Goal: Find specific page/section

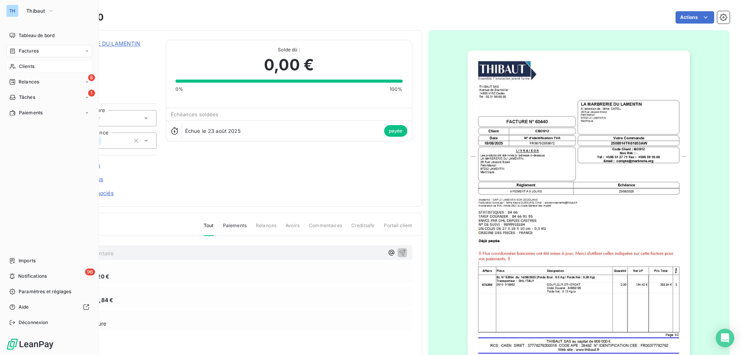
click at [16, 65] on div "Clients" at bounding box center [49, 66] width 86 height 12
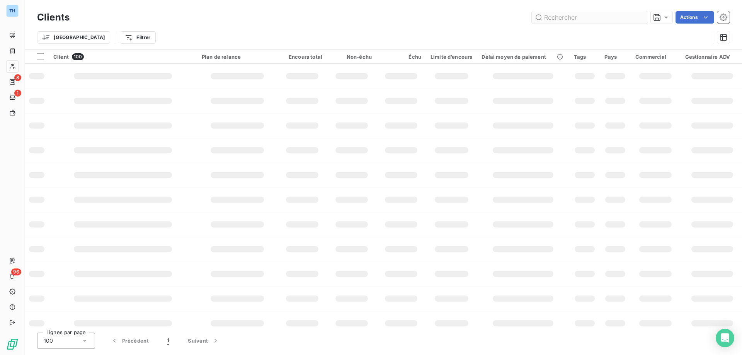
click at [551, 16] on input "text" at bounding box center [590, 17] width 116 height 12
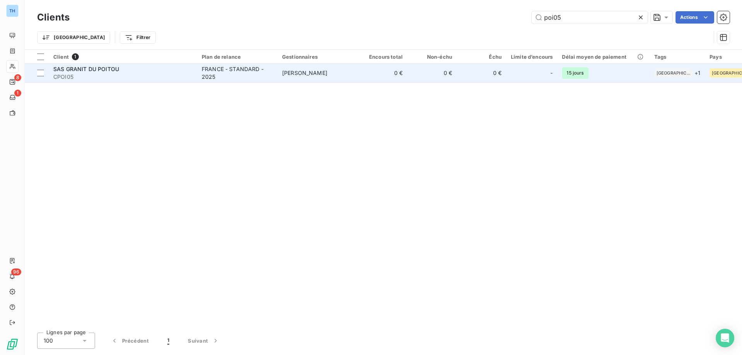
type input "poi05"
click at [291, 70] on span "[PERSON_NAME]" at bounding box center [304, 73] width 45 height 7
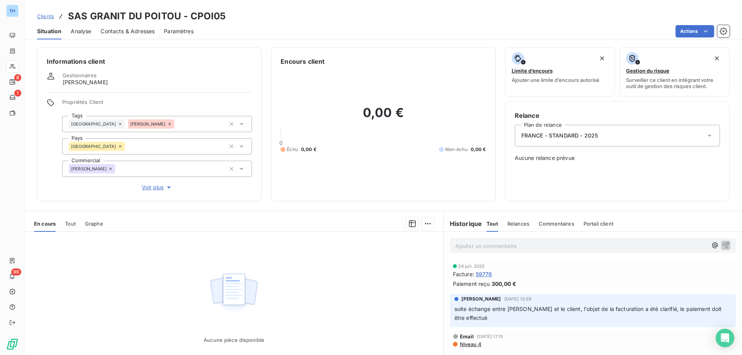
click at [47, 17] on span "Clients" at bounding box center [45, 16] width 17 height 6
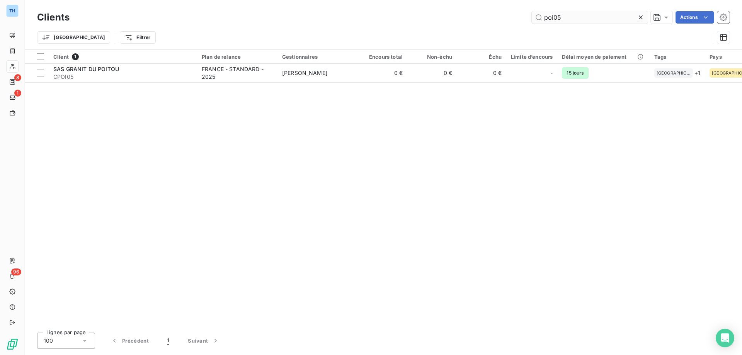
click at [565, 18] on input "poi05" at bounding box center [590, 17] width 116 height 12
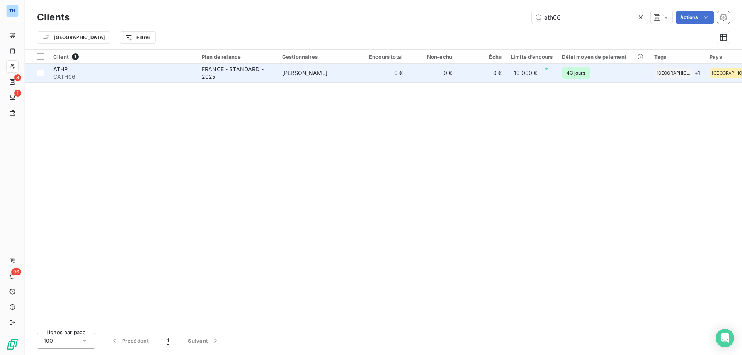
type input "ath06"
click at [304, 70] on span "[PERSON_NAME]" at bounding box center [304, 73] width 45 height 7
